Goal: Task Accomplishment & Management: Complete application form

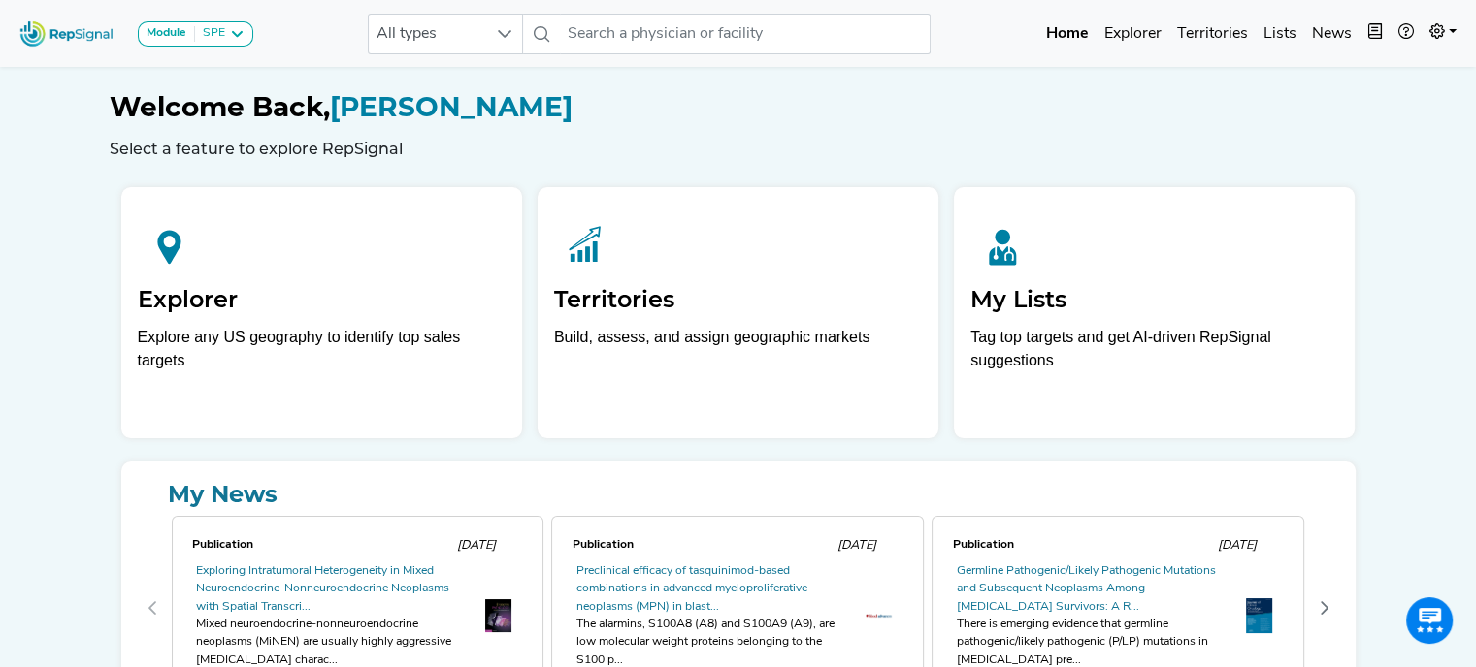
drag, startPoint x: 1262, startPoint y: 1, endPoint x: 1446, endPoint y: 149, distance: 235.9
click at [1446, 149] on div "Module SPE [MEDICAL_DATA] Disposable Bronchoscope SBRT SPE TTNA [MEDICAL_DATA] …" at bounding box center [738, 403] width 1476 height 806
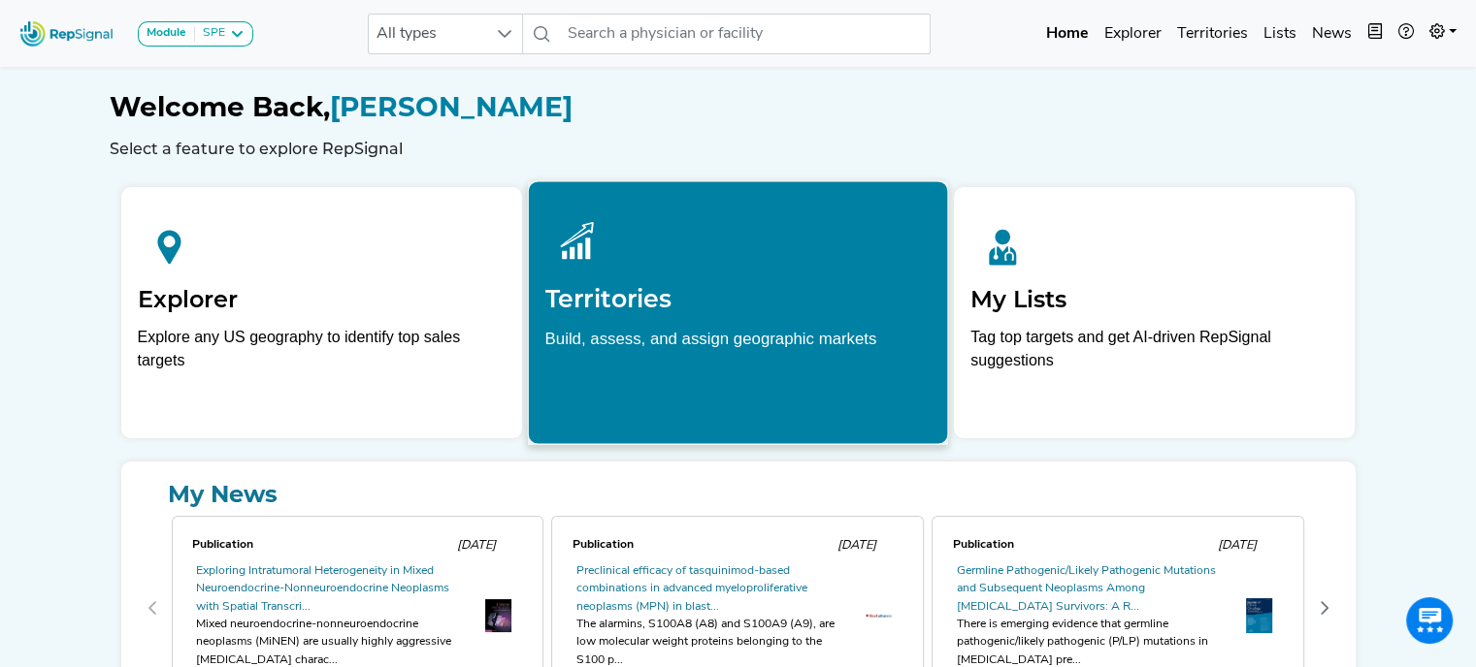
click at [646, 321] on div "Territories Build, assess, and assign geographic markets" at bounding box center [738, 291] width 419 height 221
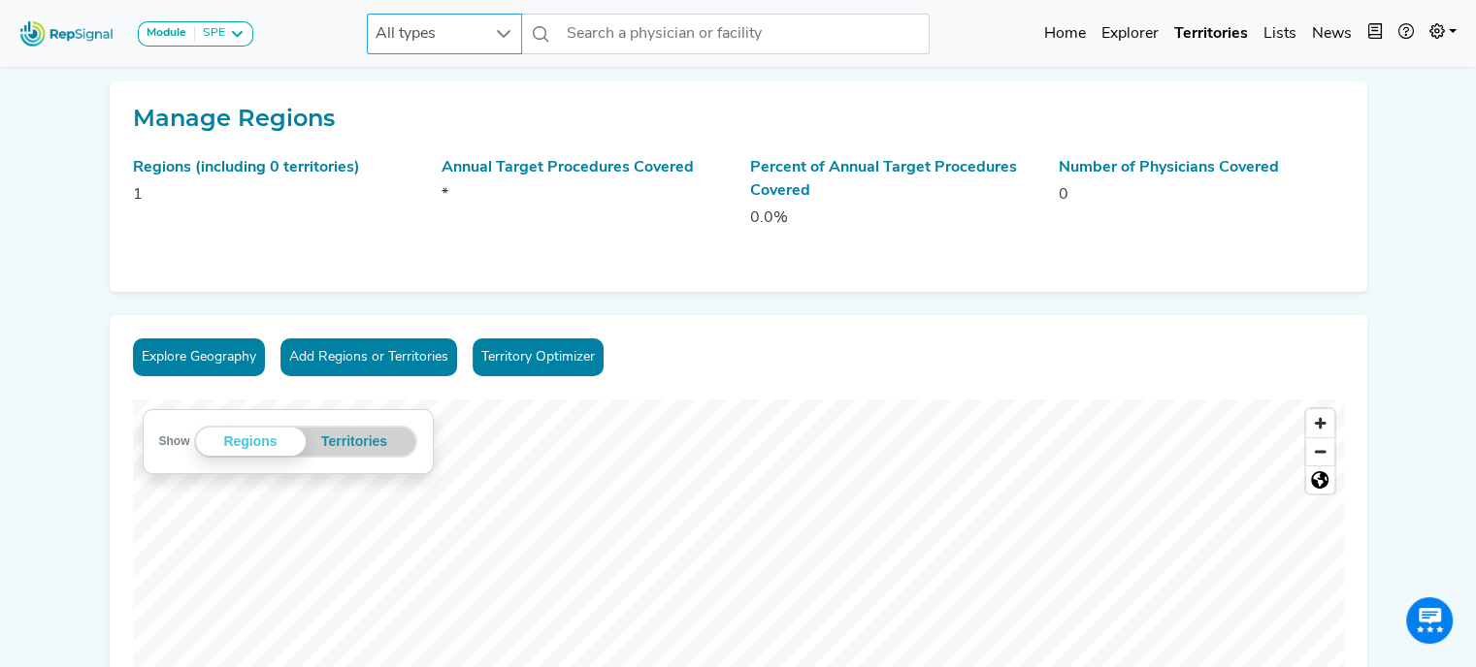
click at [482, 40] on span "All types" at bounding box center [426, 34] width 116 height 39
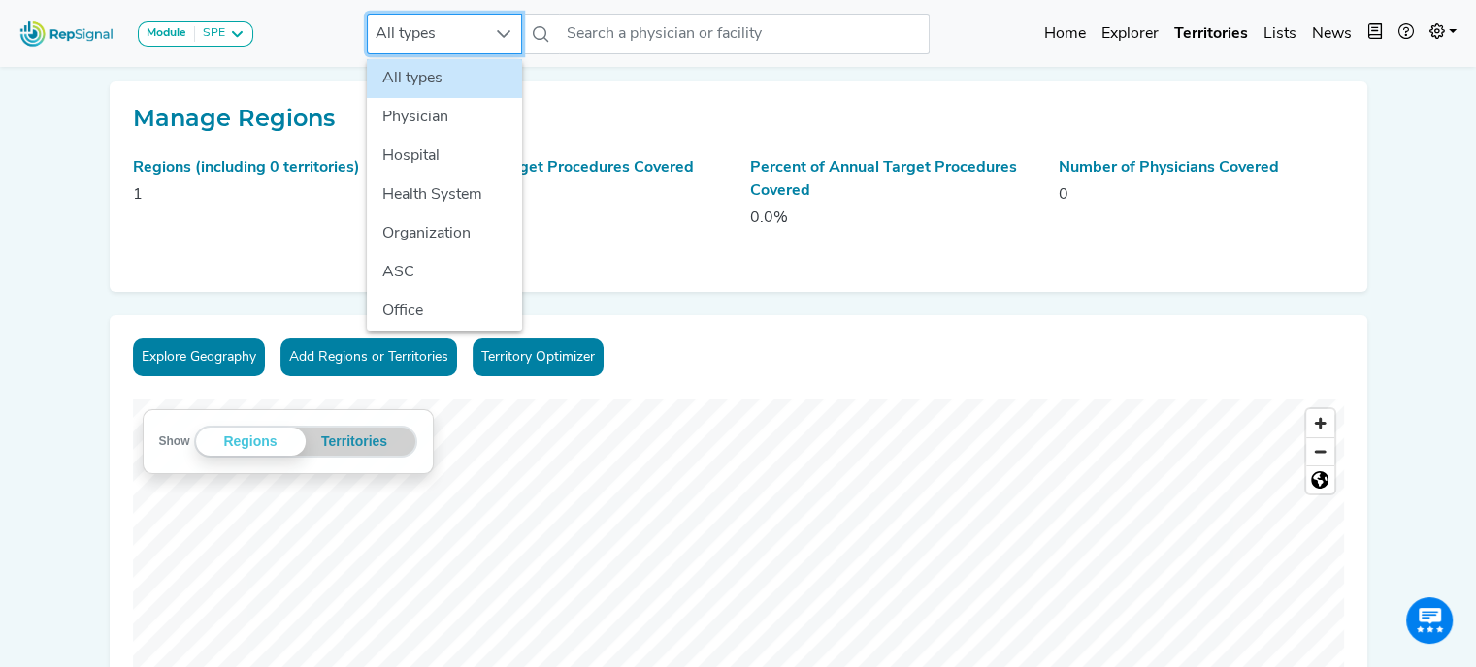
scroll to position [0, 15]
click at [602, 115] on h2 "Manage Regions" at bounding box center [738, 119] width 1211 height 28
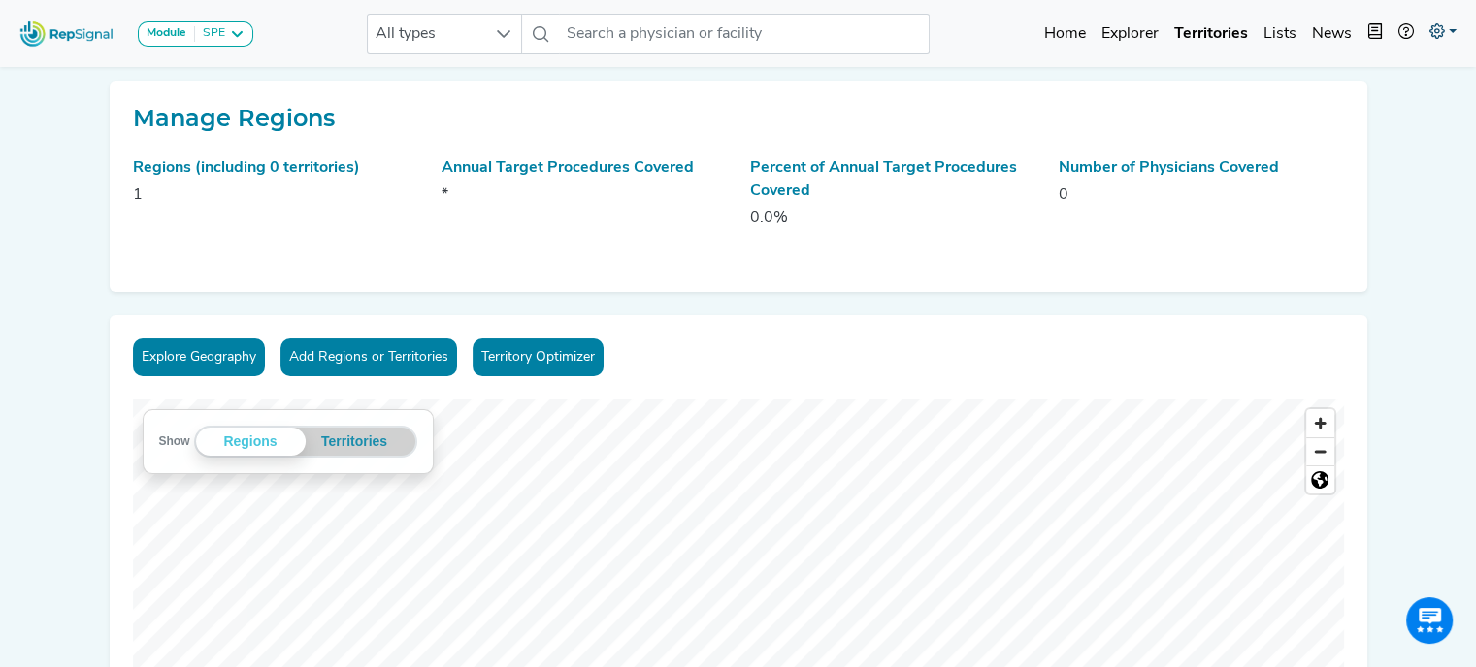
click at [1448, 30] on link at bounding box center [1442, 34] width 43 height 39
click at [1378, 81] on link "My Account" at bounding box center [1386, 83] width 153 height 39
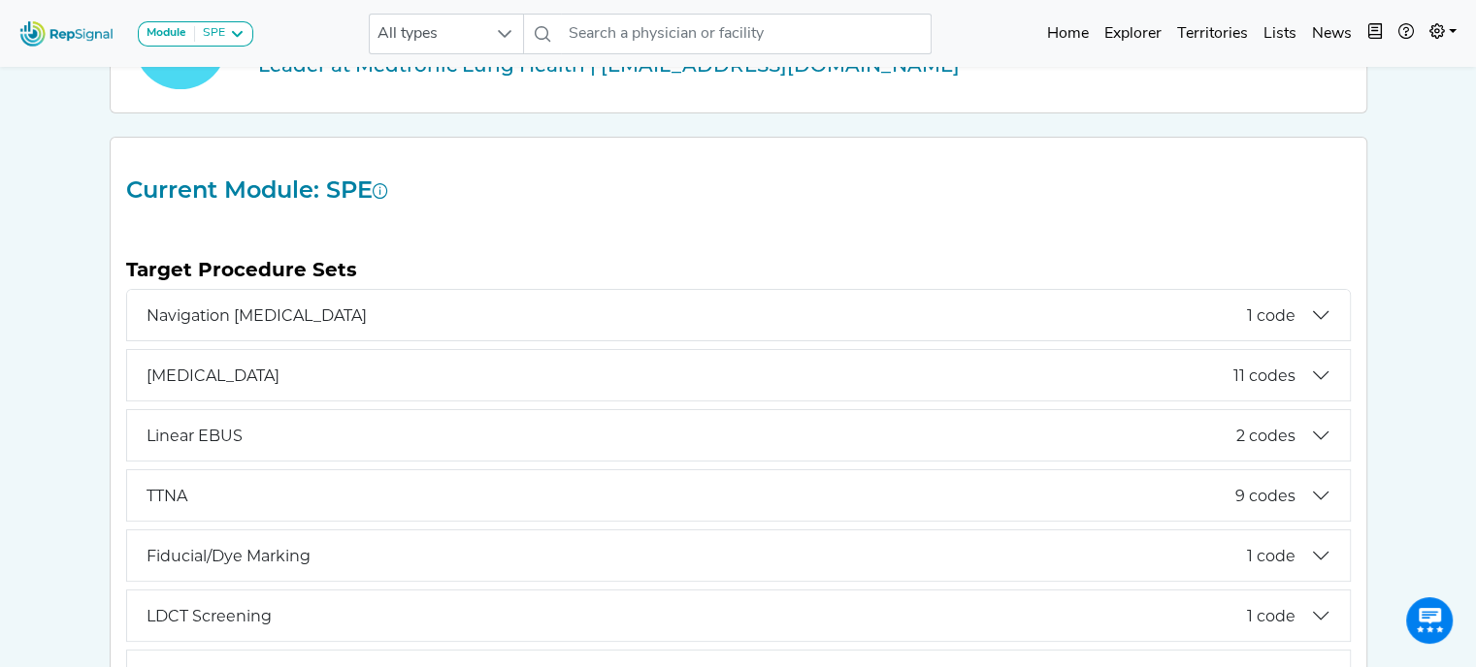
scroll to position [0, 15]
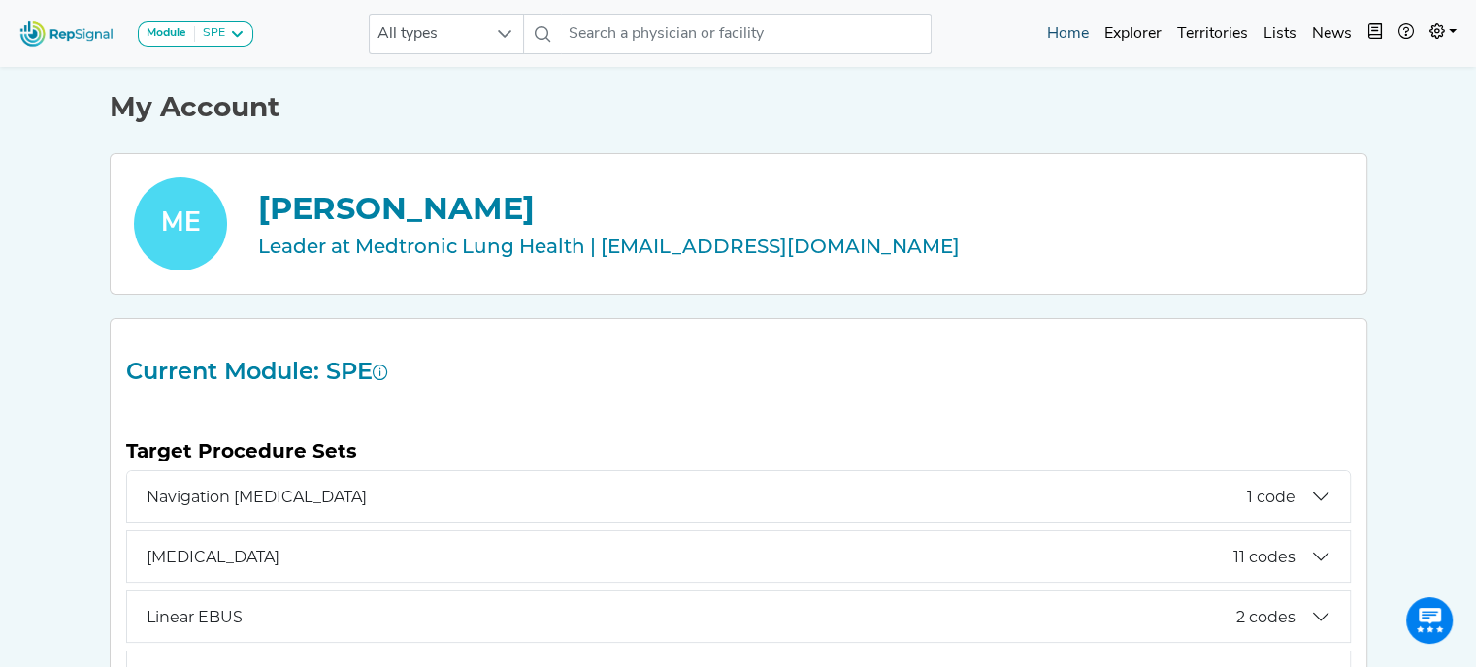
click at [1057, 28] on link "Home" at bounding box center [1067, 34] width 57 height 39
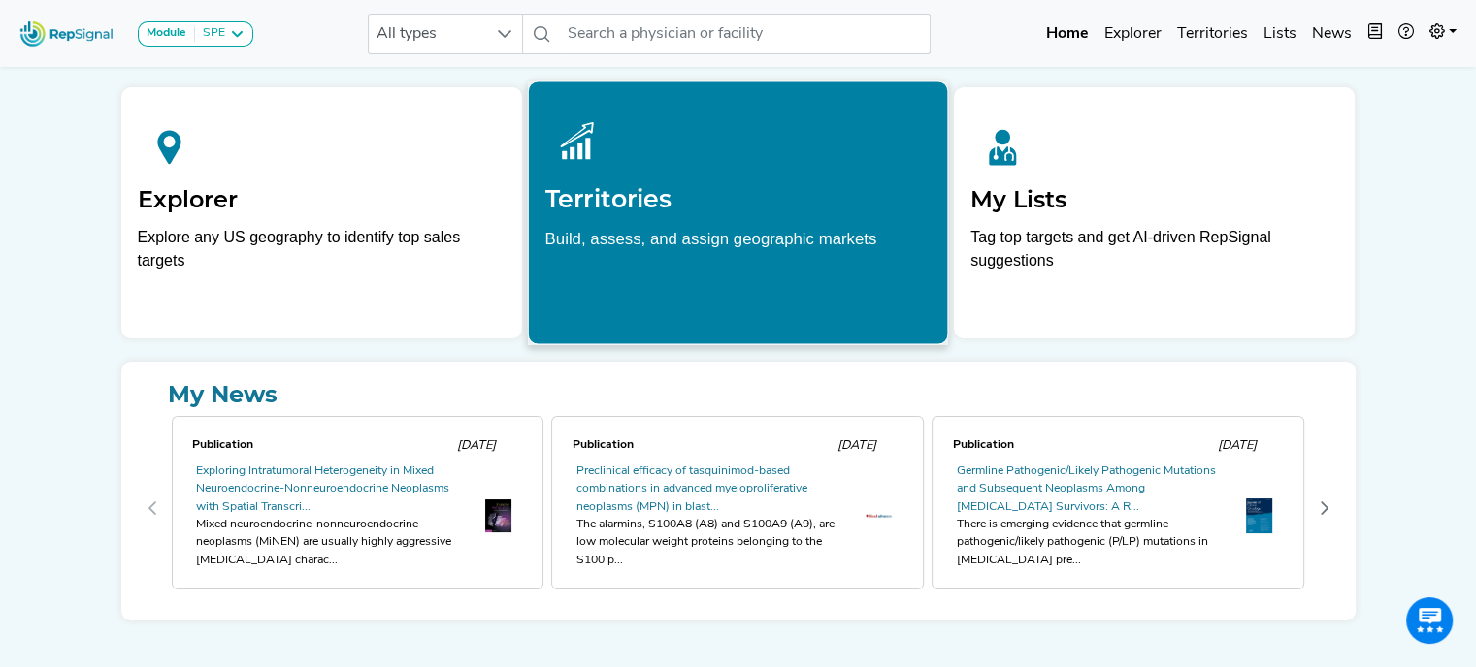
scroll to position [105, 15]
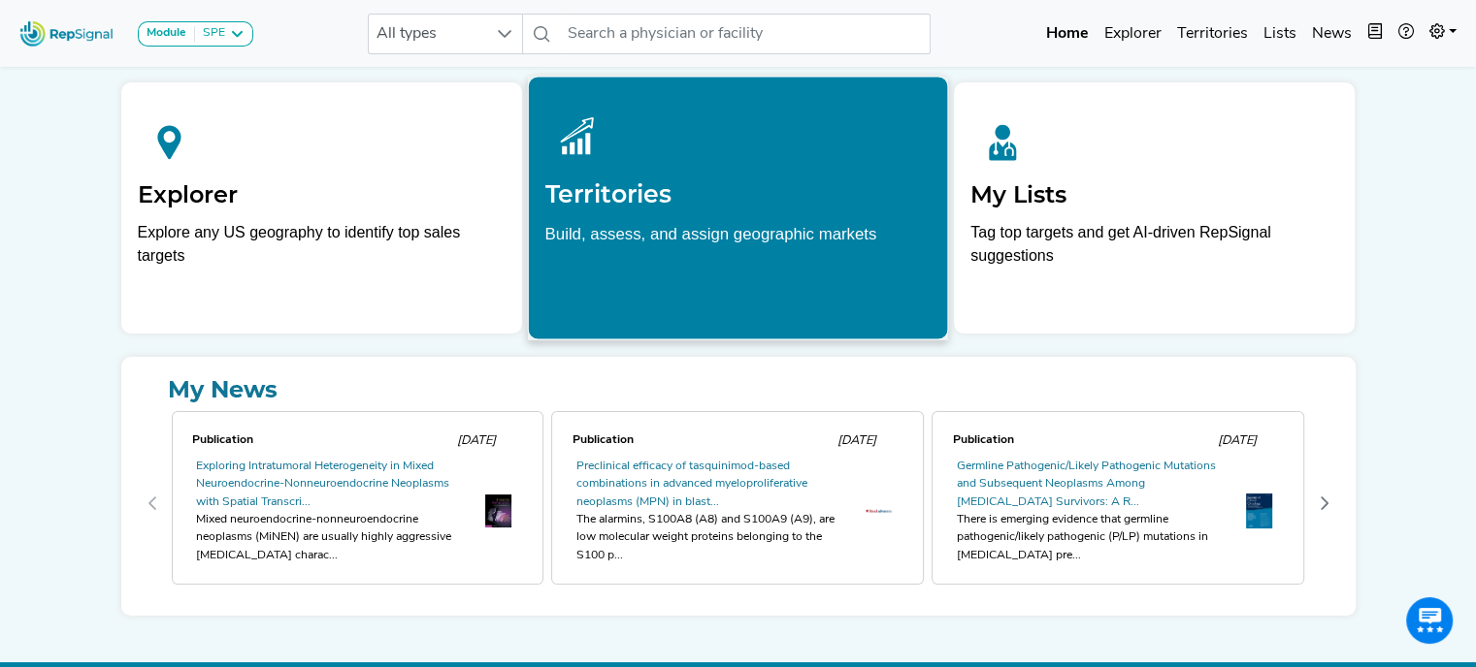
click at [658, 197] on h2 "Territories" at bounding box center [737, 193] width 386 height 29
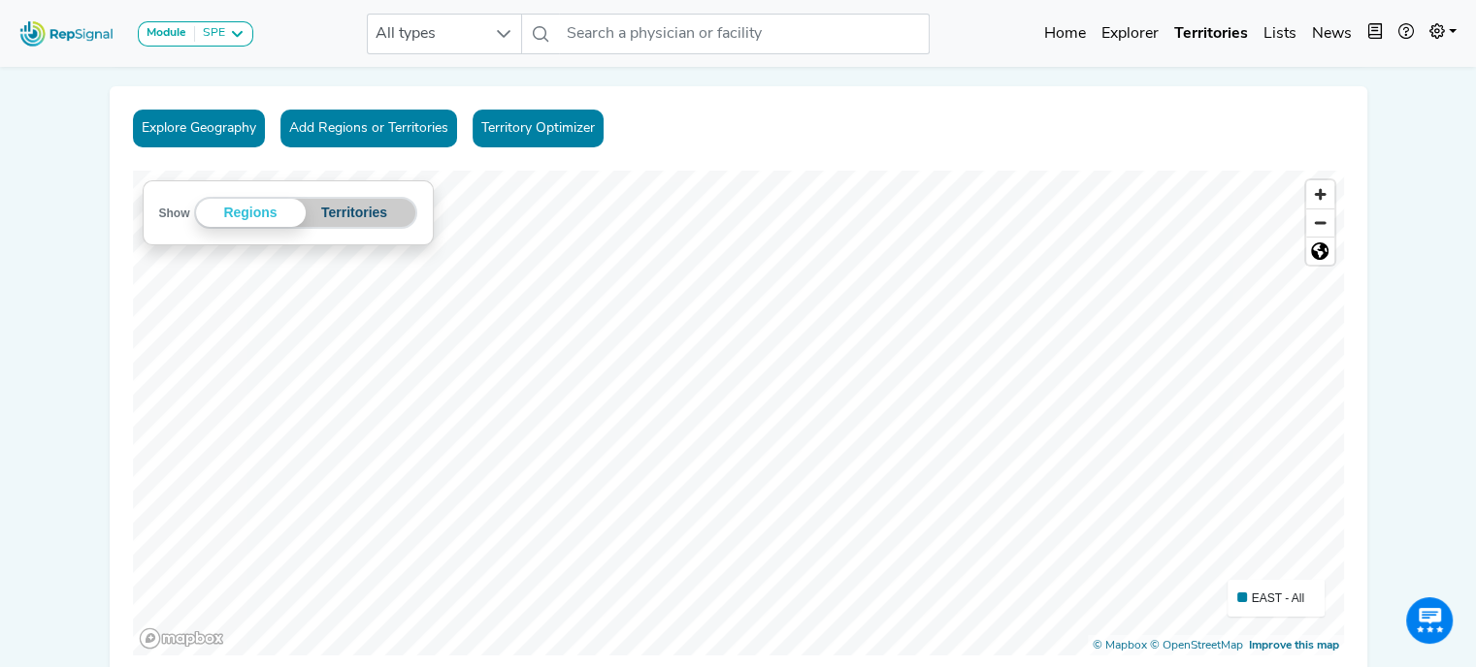
scroll to position [78, 15]
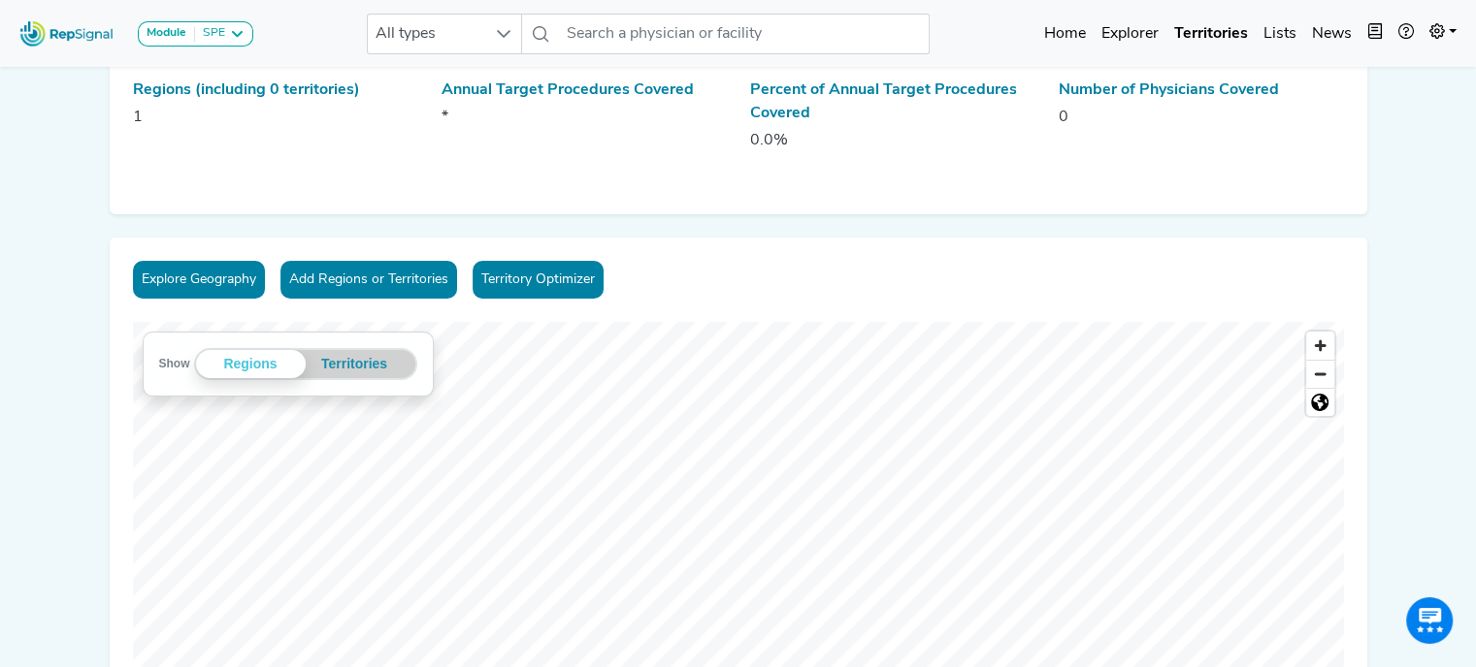
click at [392, 278] on button "Add Regions or Territories" at bounding box center [368, 280] width 177 height 38
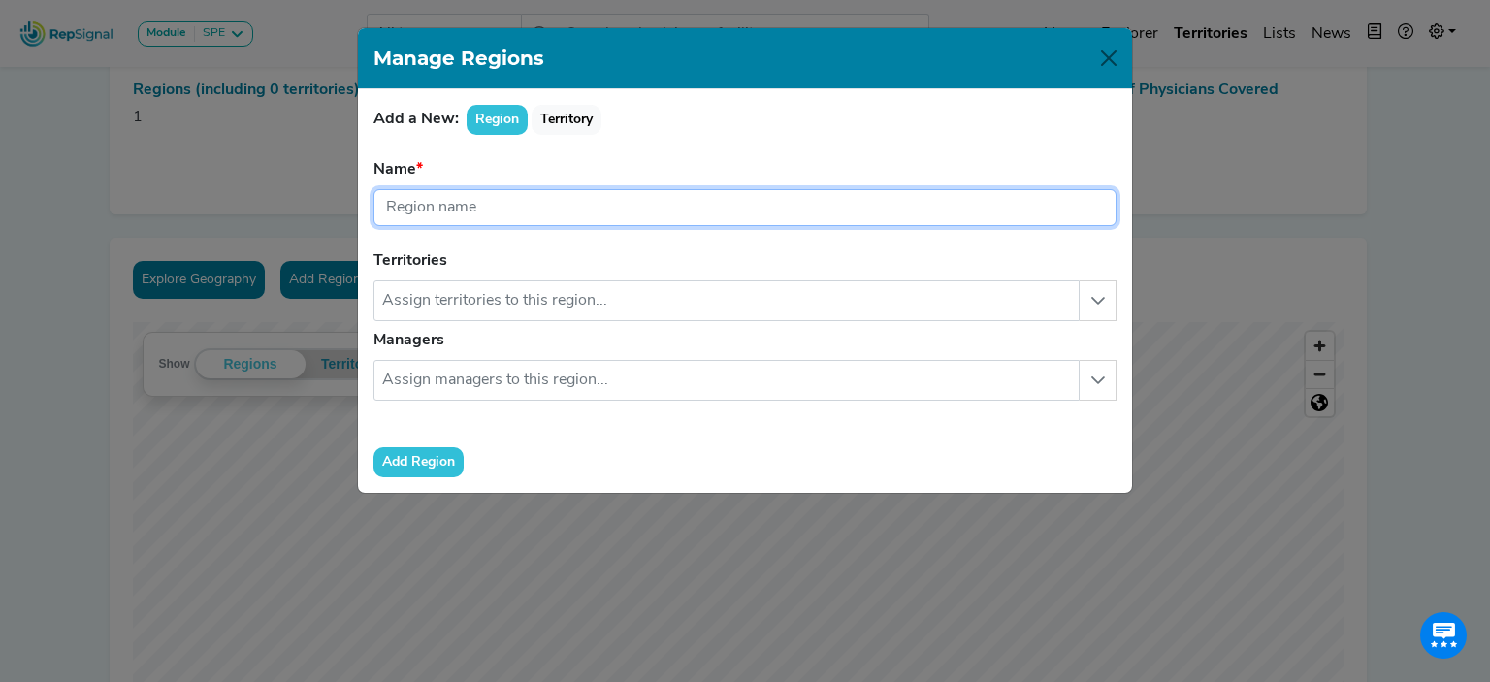
click at [442, 197] on input "text" at bounding box center [745, 207] width 743 height 37
type input "[PERSON_NAME]'s Region"
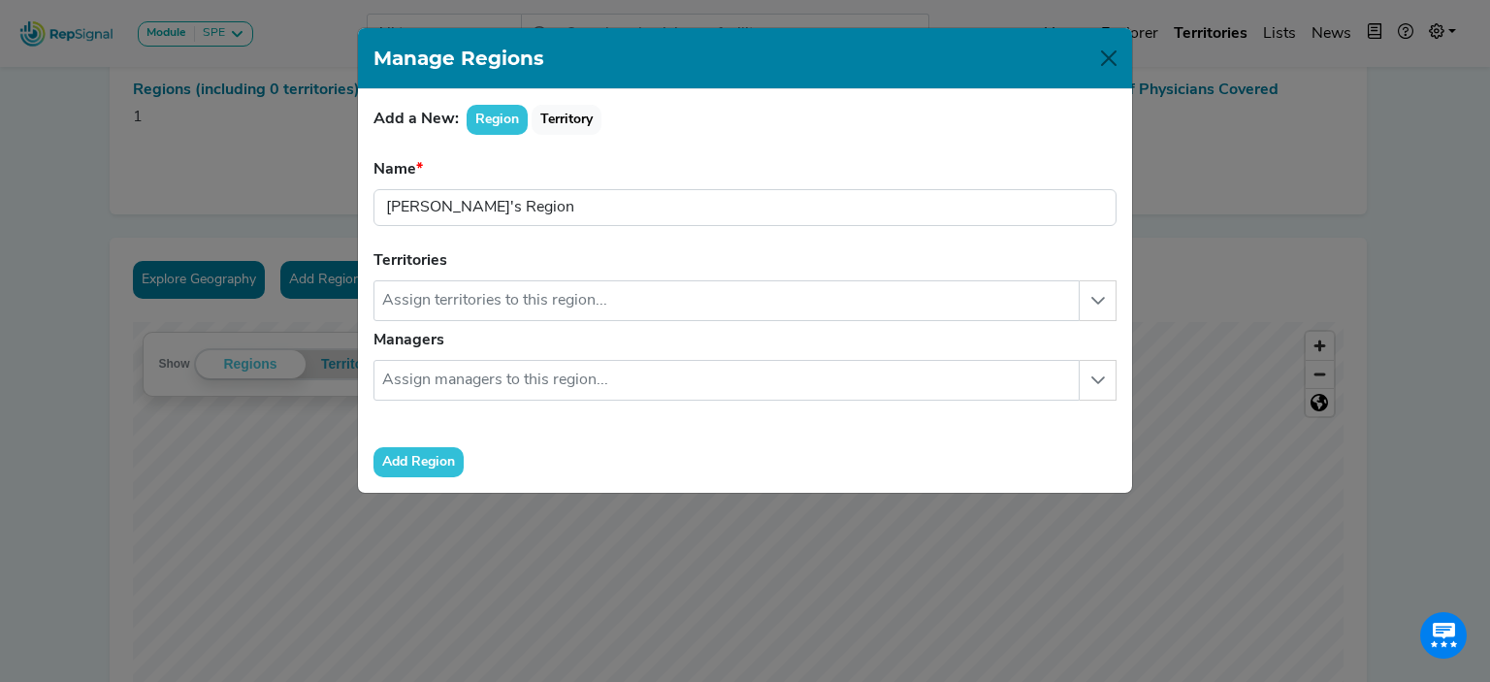
click at [486, 326] on form "Name [PERSON_NAME]'s Region Region name is required. Territories No results fou…" at bounding box center [745, 317] width 743 height 319
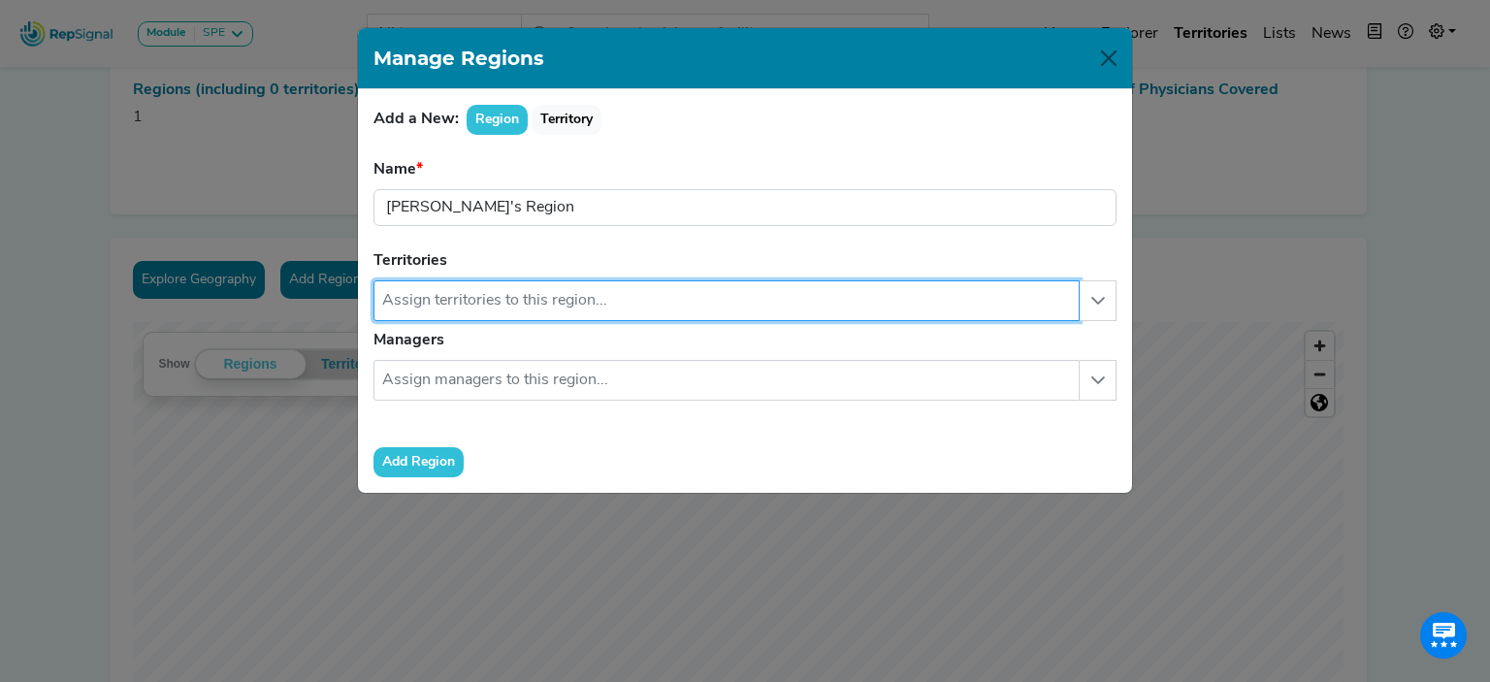
click at [493, 303] on input "text" at bounding box center [727, 300] width 706 height 41
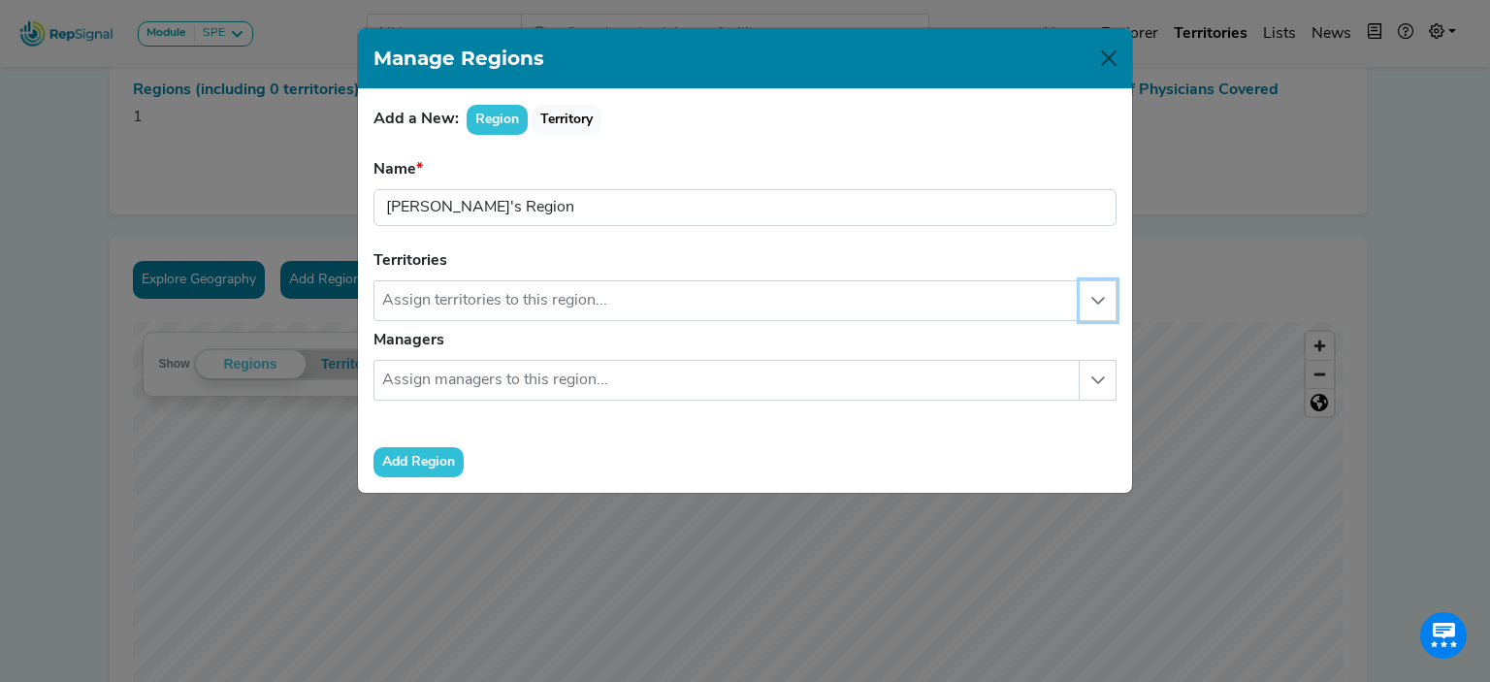
click at [1097, 301] on icon "button" at bounding box center [1098, 301] width 14 height 8
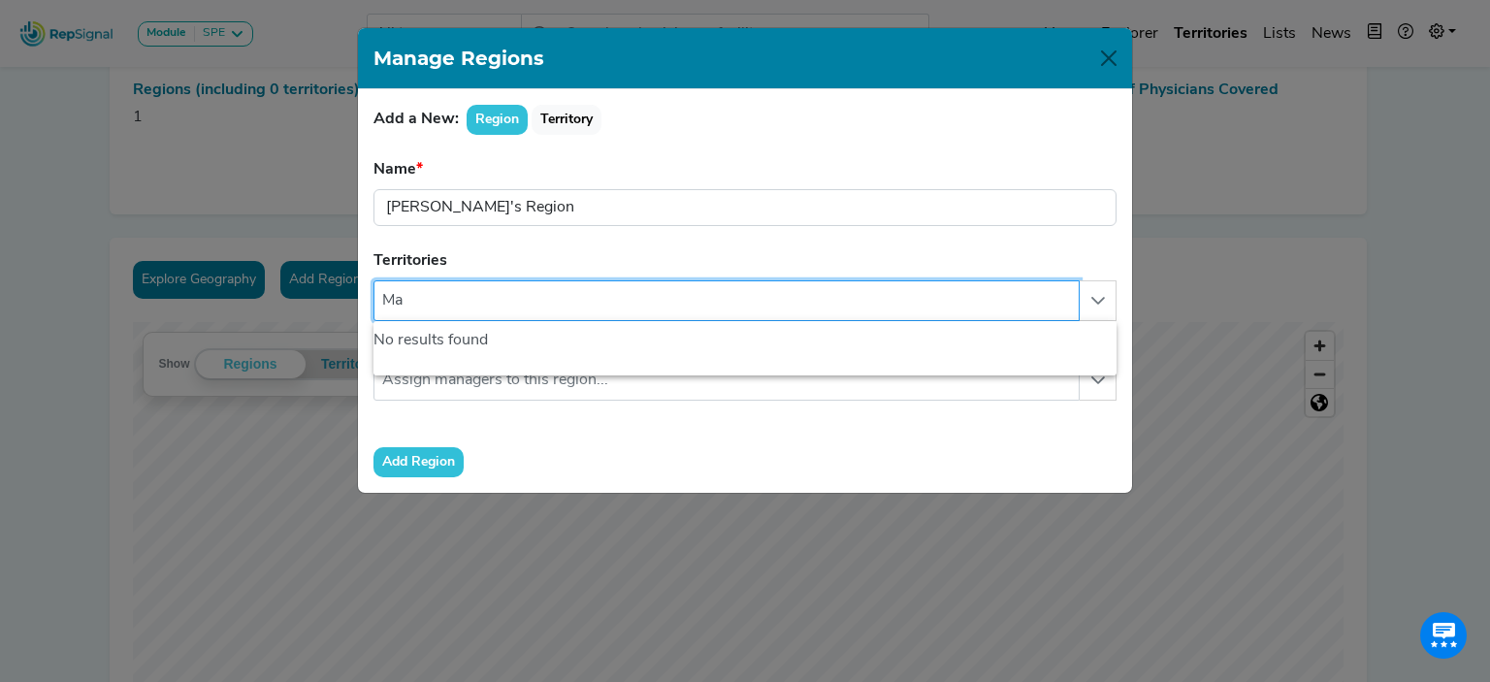
type input "M"
type input "A"
type input "B"
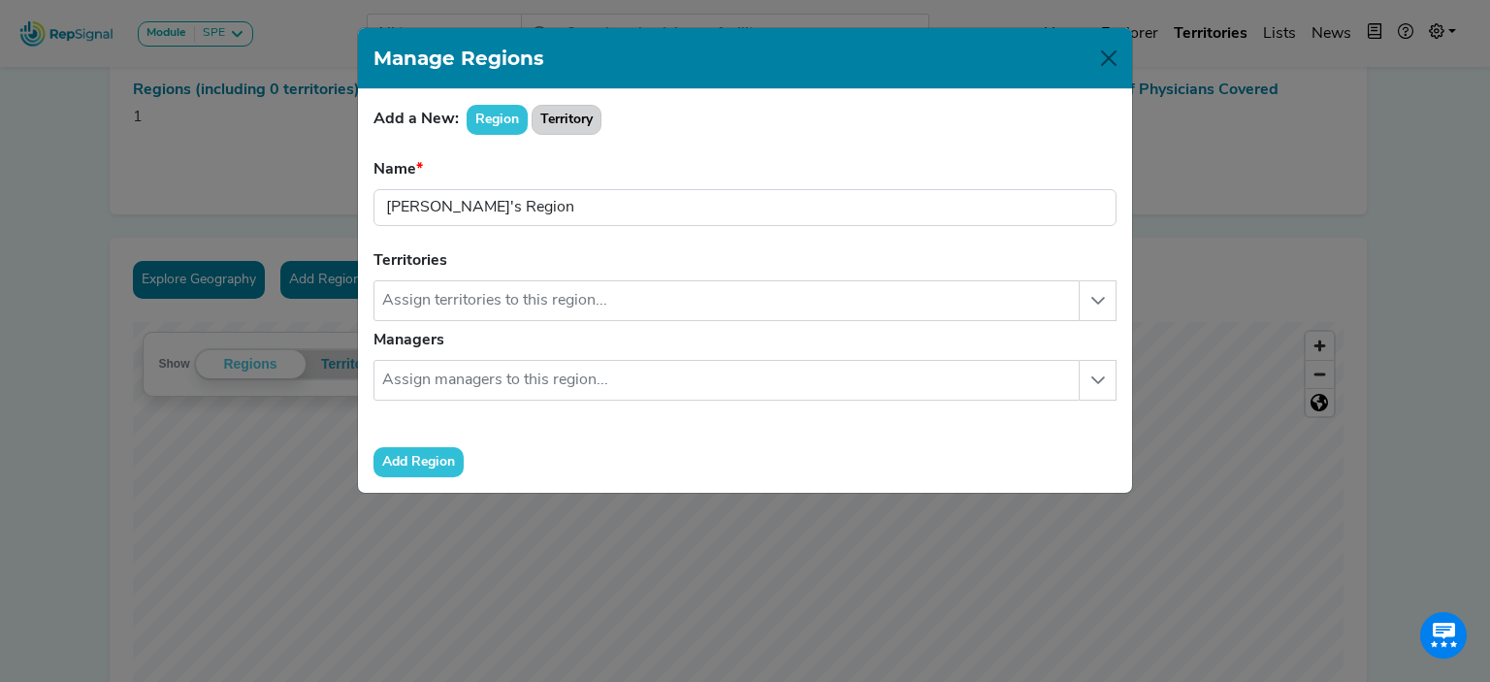
click at [560, 115] on button "Territory" at bounding box center [567, 120] width 70 height 30
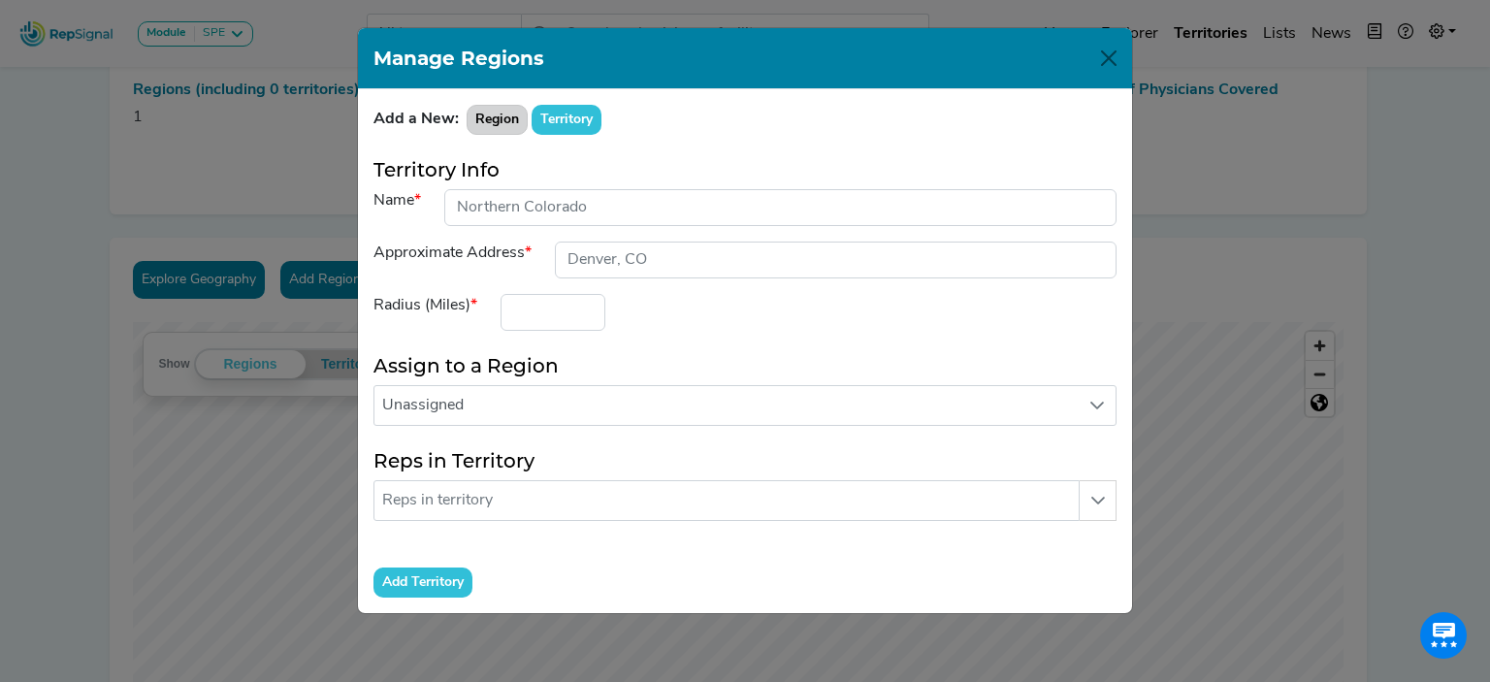
click at [485, 116] on button "Region" at bounding box center [497, 120] width 61 height 30
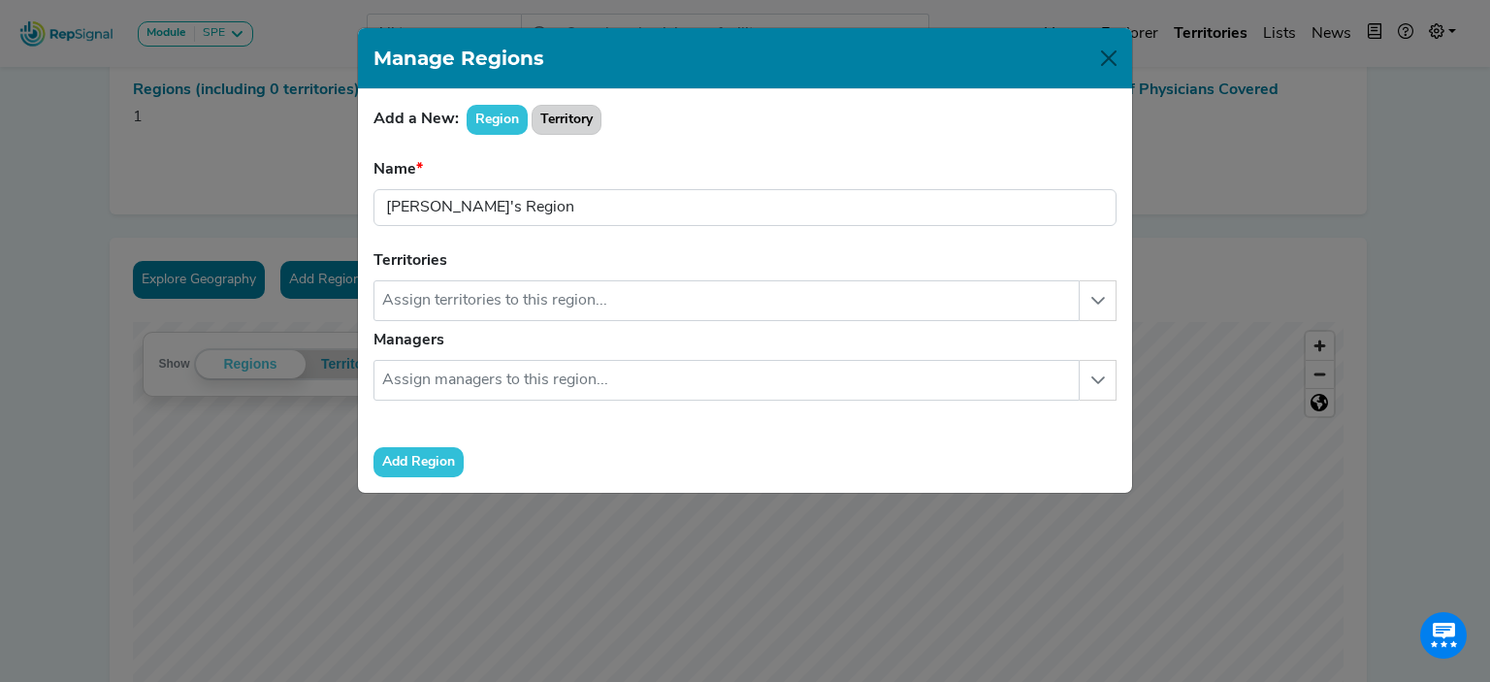
click at [564, 115] on button "Territory" at bounding box center [567, 120] width 70 height 30
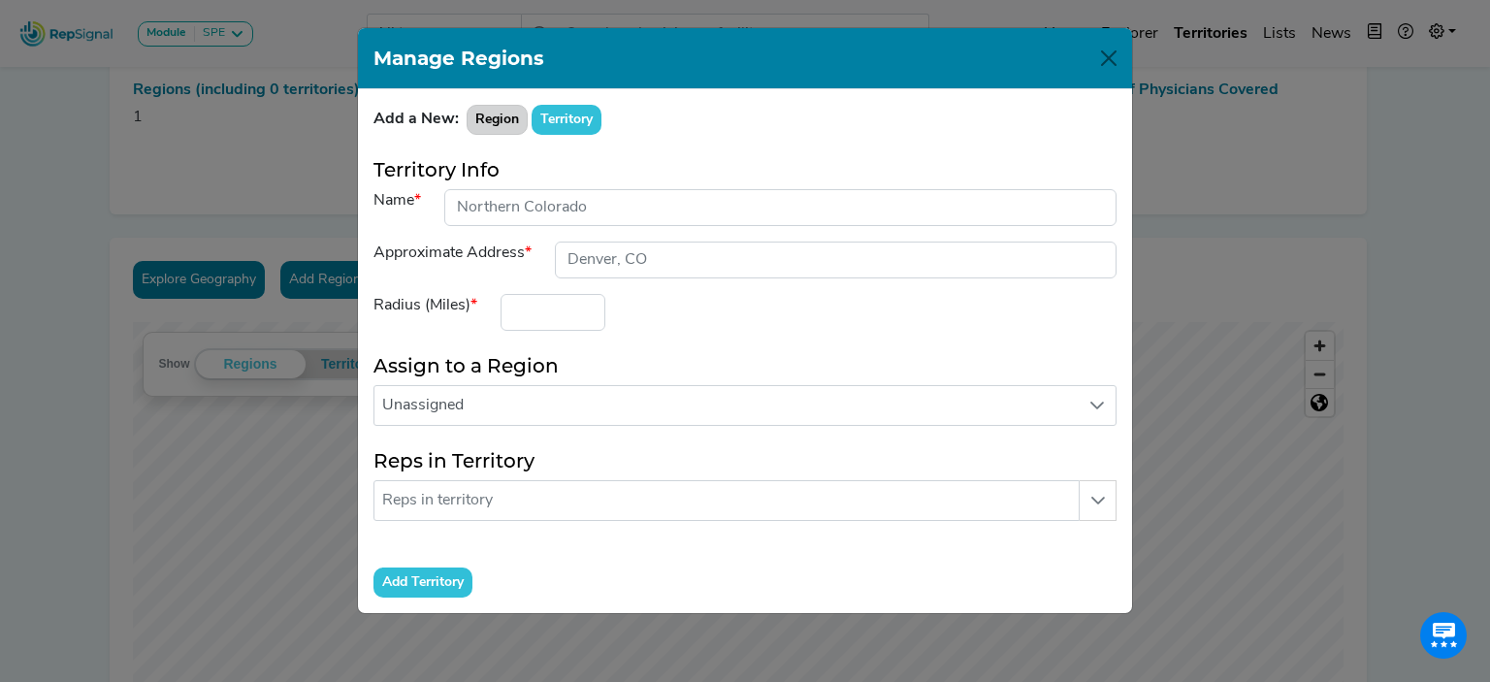
click at [505, 128] on button "Region" at bounding box center [497, 120] width 61 height 30
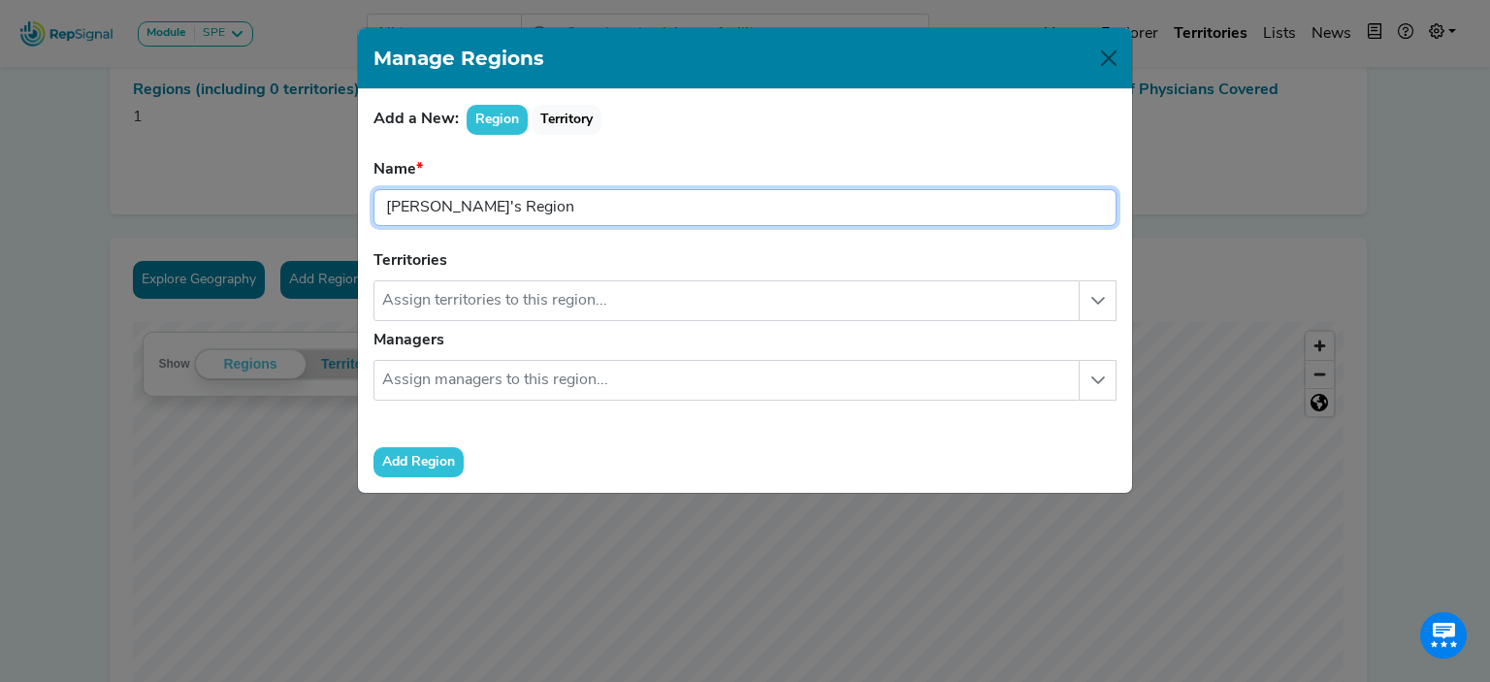
click at [512, 211] on input "[PERSON_NAME]'s Region" at bounding box center [745, 207] width 743 height 37
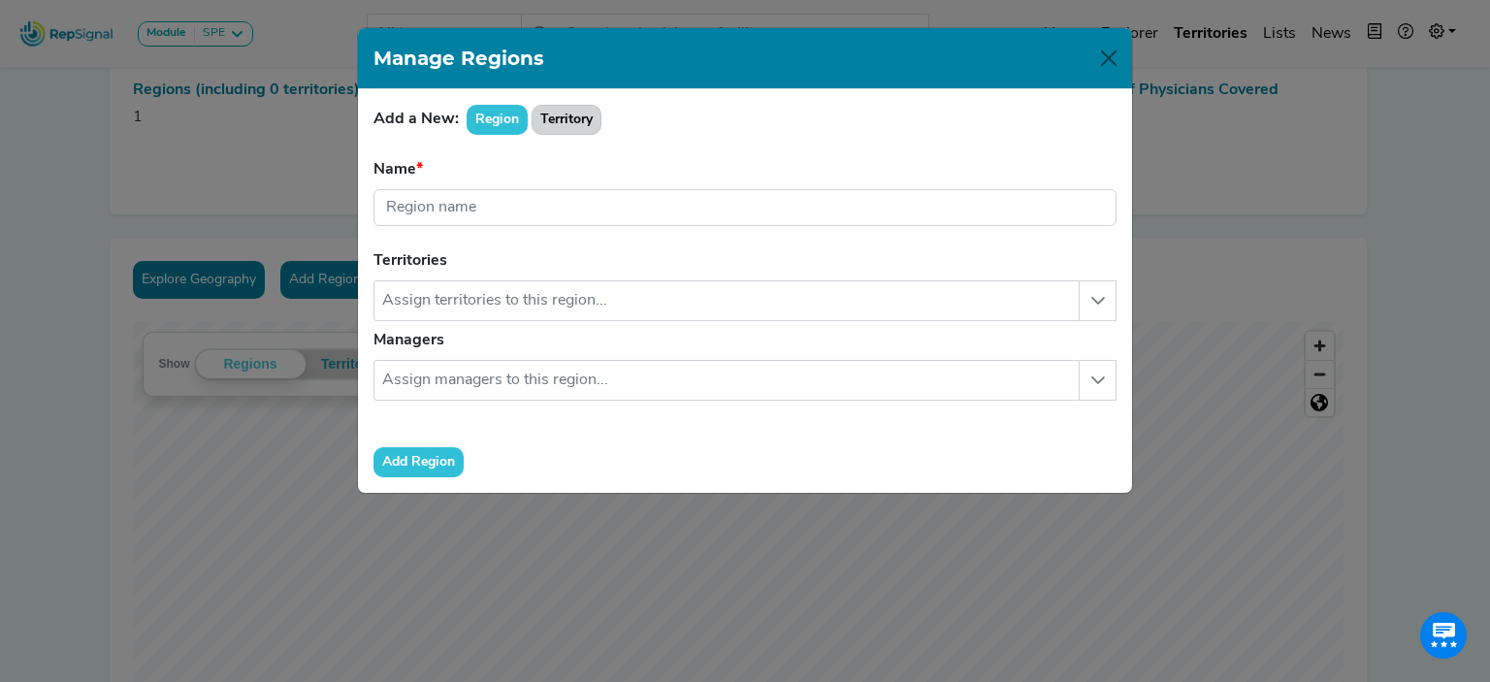
click at [567, 114] on button "Territory" at bounding box center [567, 120] width 70 height 30
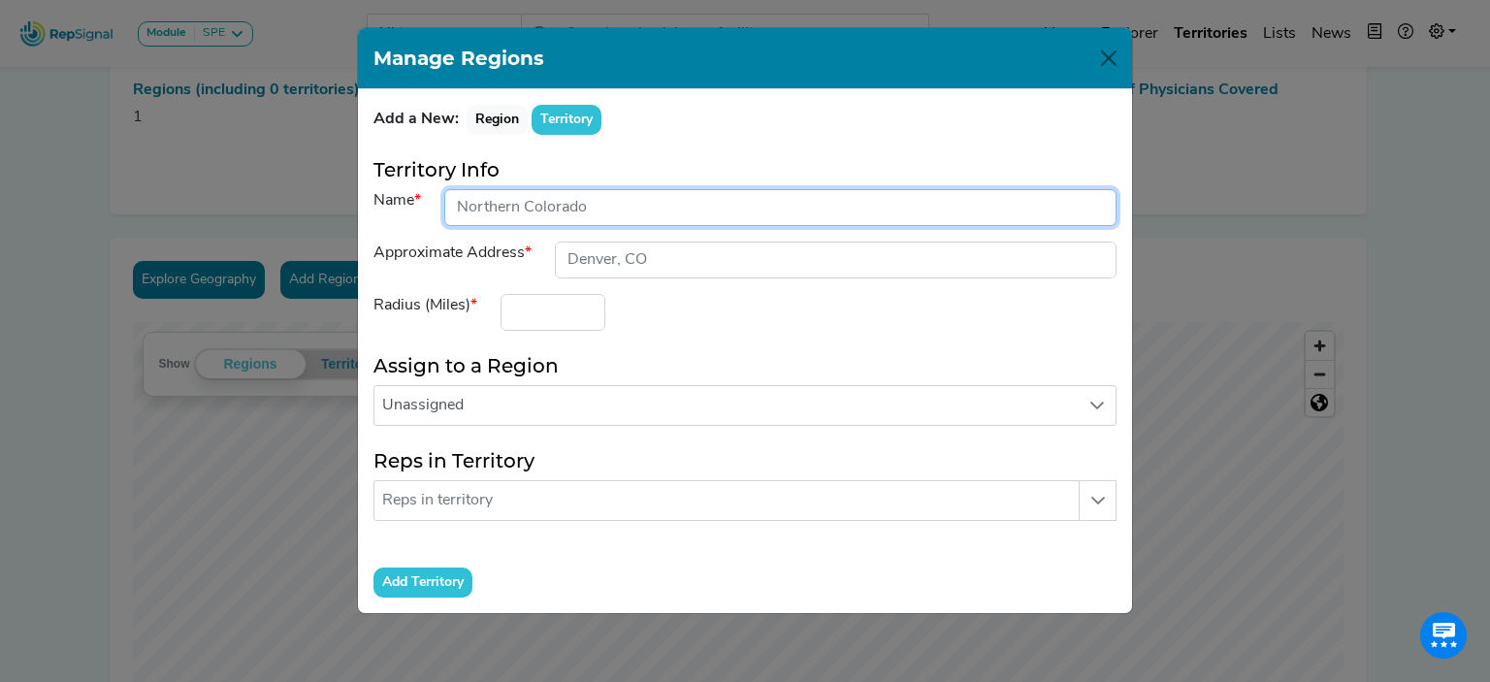
click at [578, 205] on input "input" at bounding box center [780, 207] width 672 height 37
type input "[PERSON_NAME]'s territory"
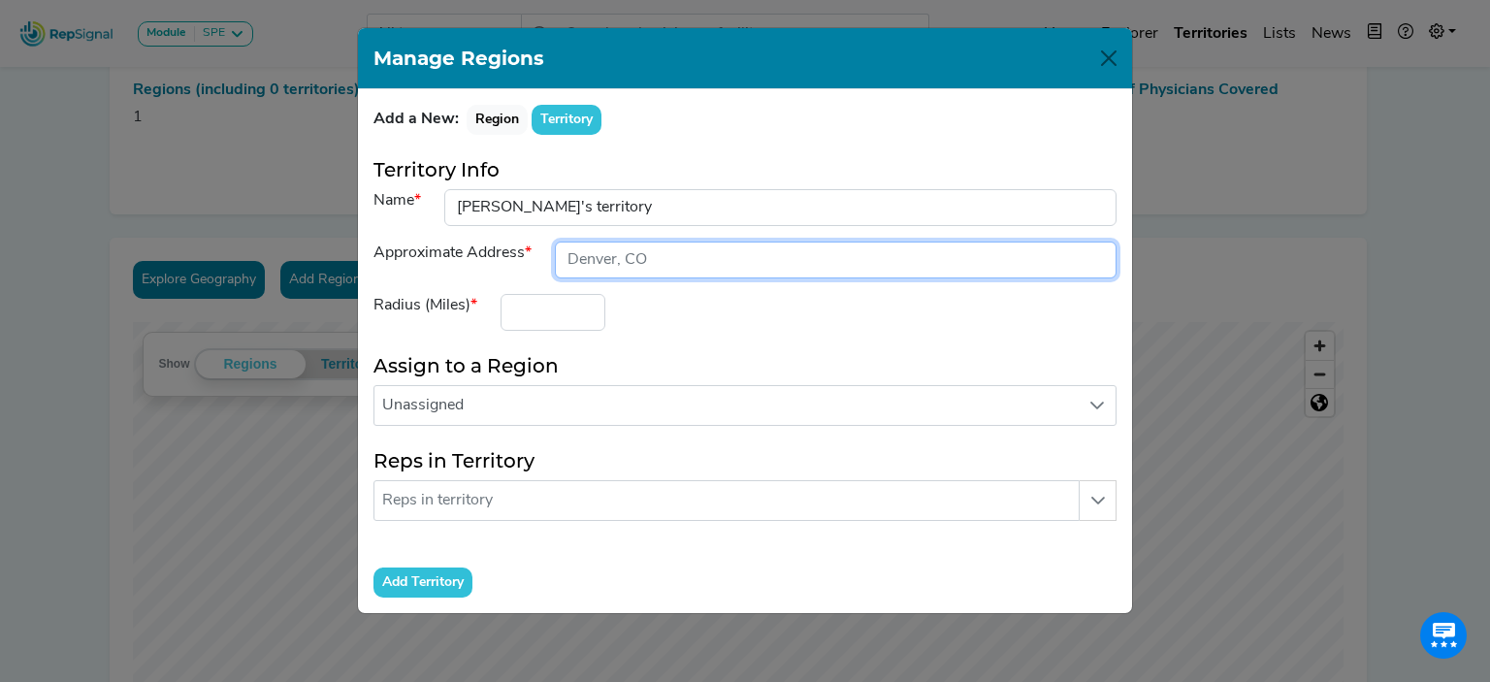
click at [648, 256] on input "input" at bounding box center [836, 260] width 562 height 37
type input "Mobile, Al"
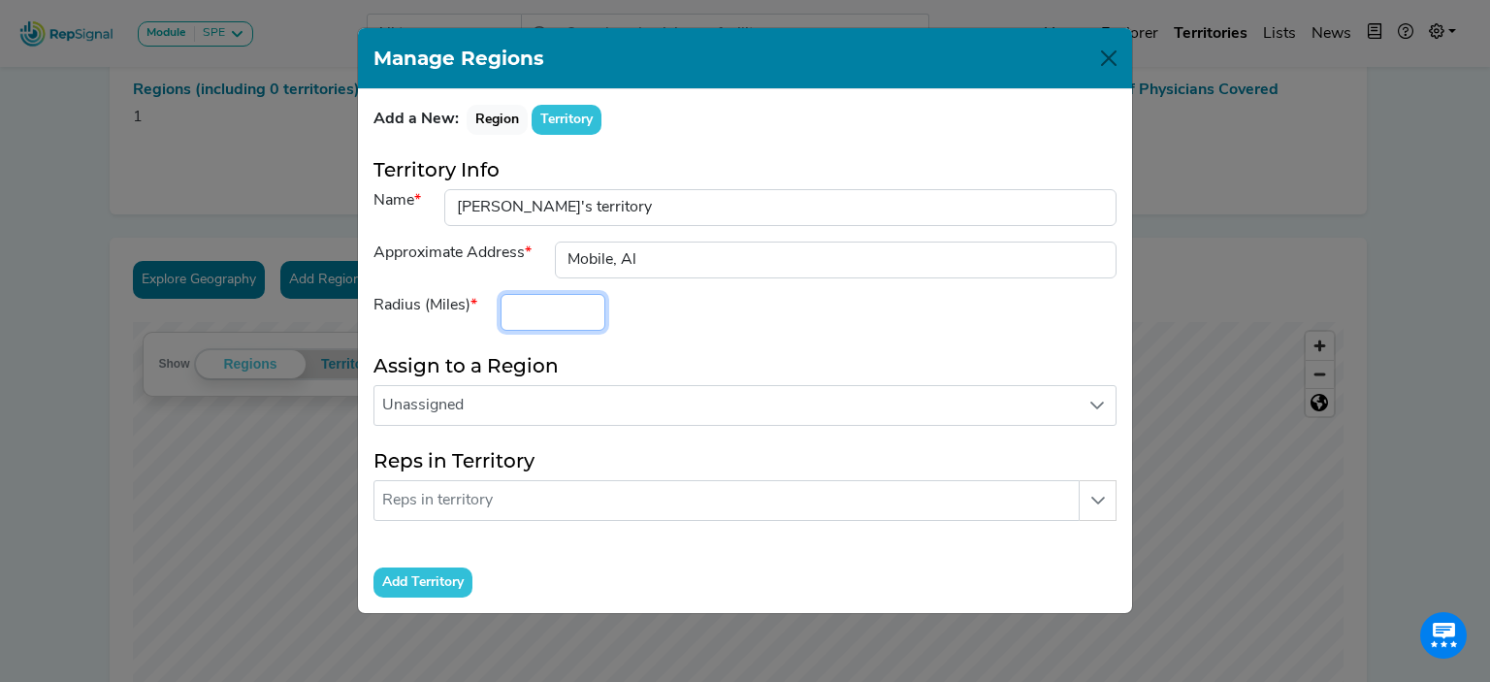
click at [552, 309] on input "number" at bounding box center [553, 312] width 105 height 37
type input "3"
type input "350"
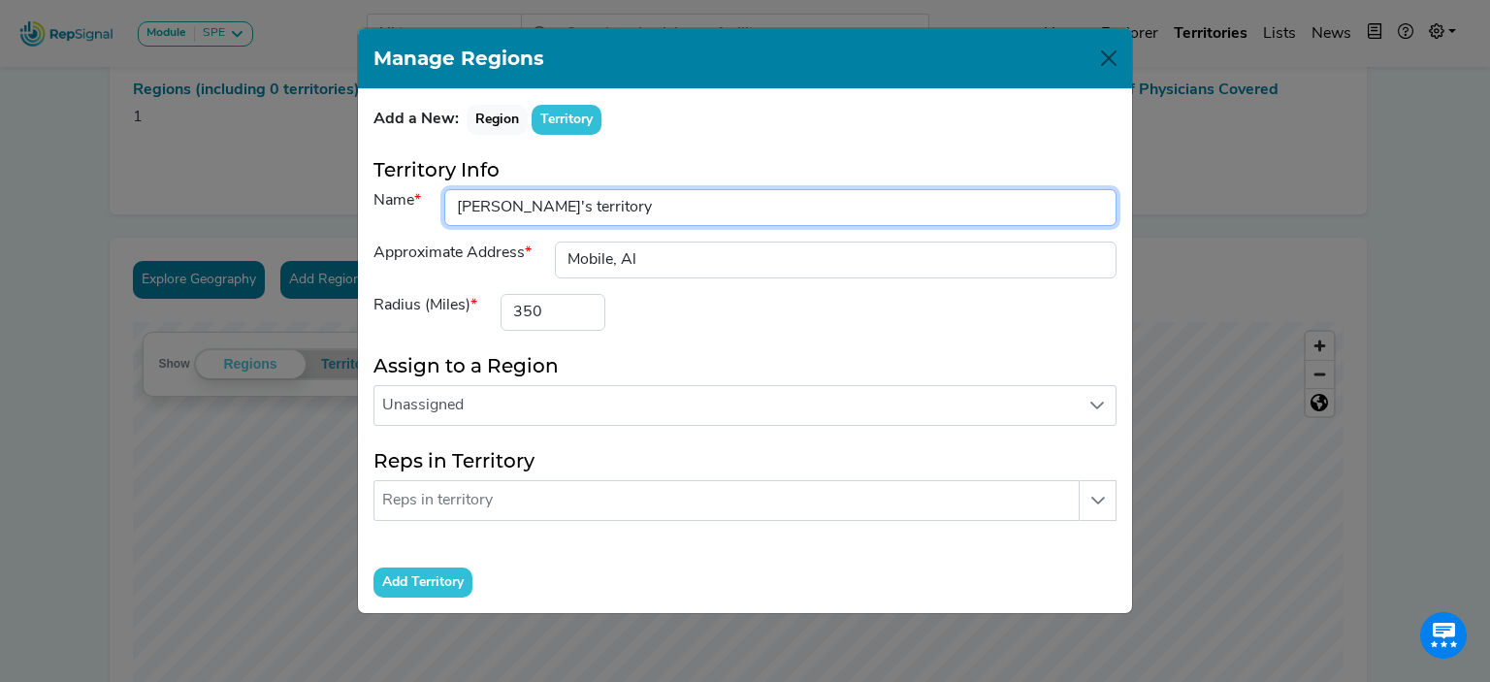
click at [507, 209] on input "input" at bounding box center [780, 207] width 672 height 37
click at [598, 211] on input "input" at bounding box center [780, 207] width 672 height 37
type input "[PERSON_NAME]'s territory - [GEOGRAPHIC_DATA]"
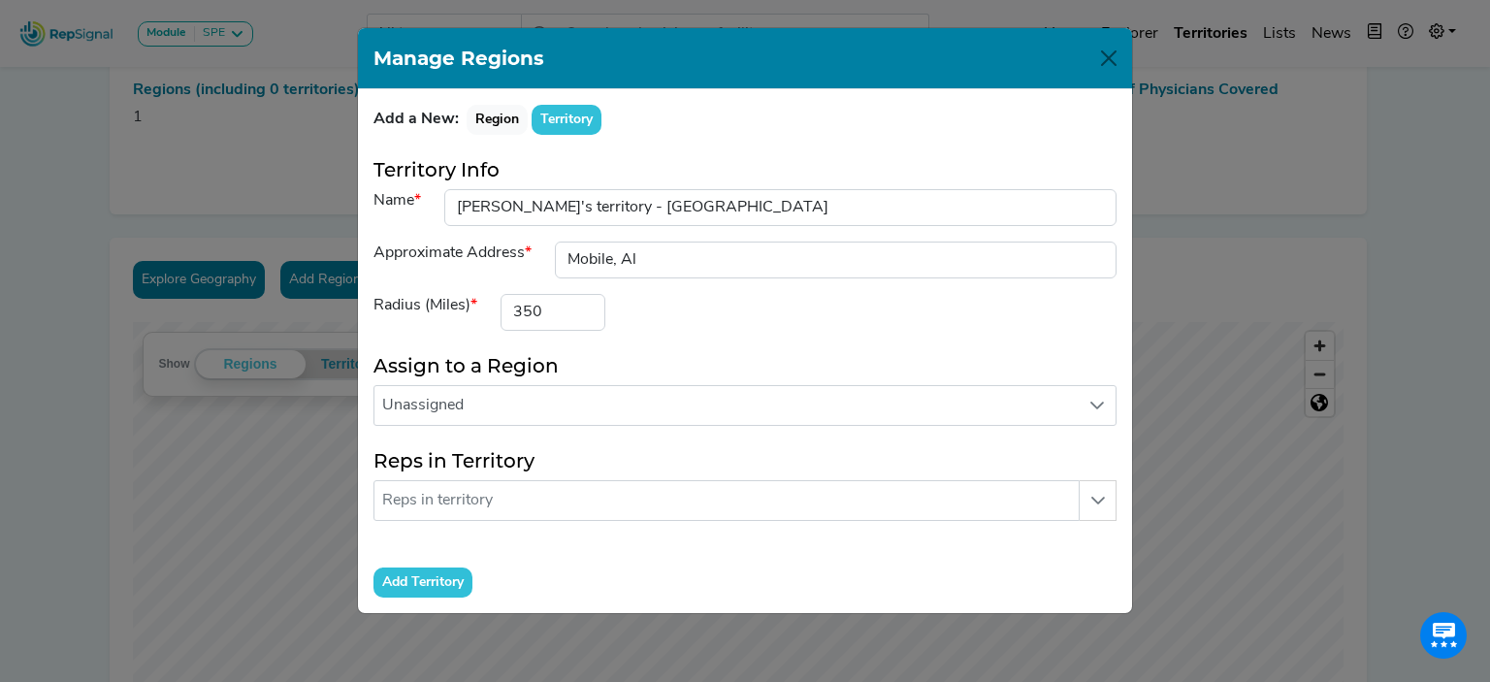
click at [450, 568] on input "Add Territory" at bounding box center [423, 583] width 99 height 30
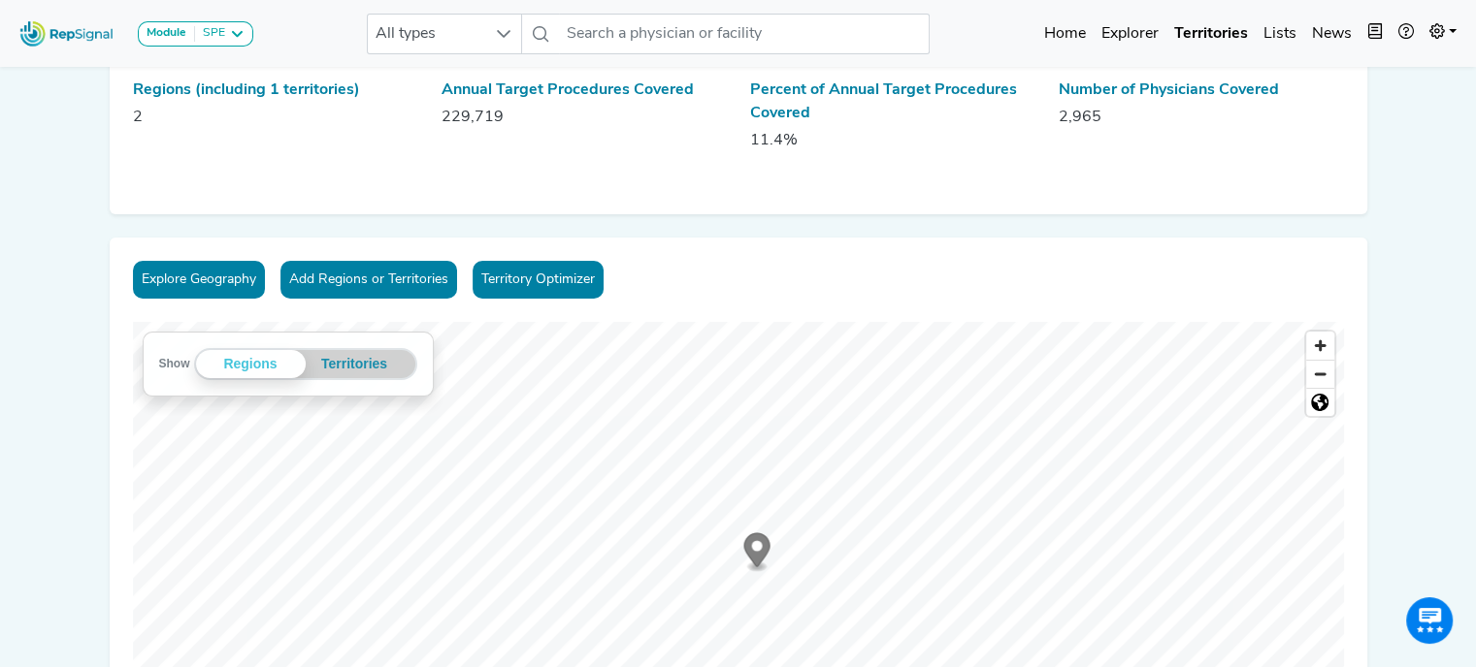
drag, startPoint x: 761, startPoint y: 538, endPoint x: 764, endPoint y: 549, distance: 11.4
click at [764, 549] on icon "Map marker" at bounding box center [756, 550] width 26 height 34
